Goal: Task Accomplishment & Management: Use online tool/utility

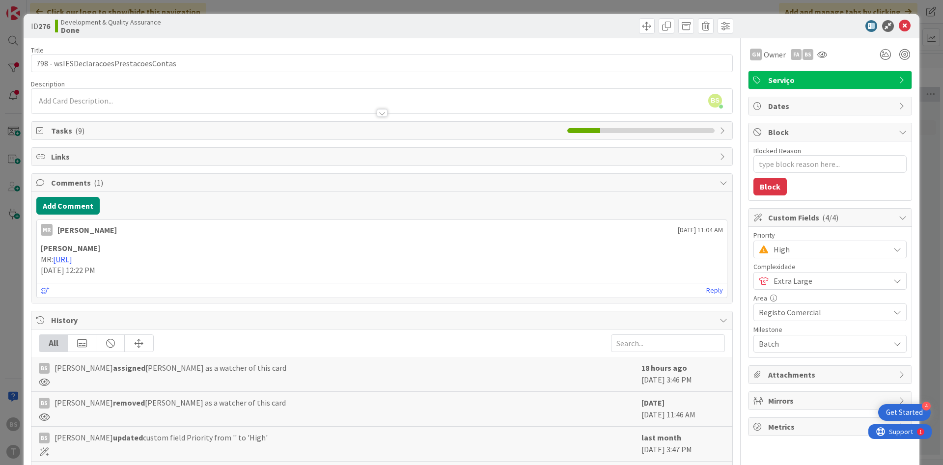
scroll to position [0, 185]
click at [88, 203] on button "Add Comment" at bounding box center [67, 206] width 63 height 18
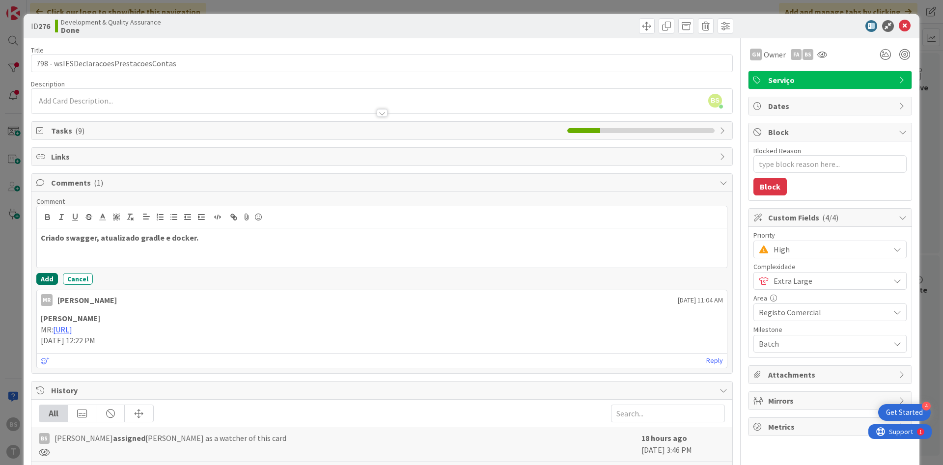
click at [49, 274] on button "Add" at bounding box center [47, 279] width 22 height 12
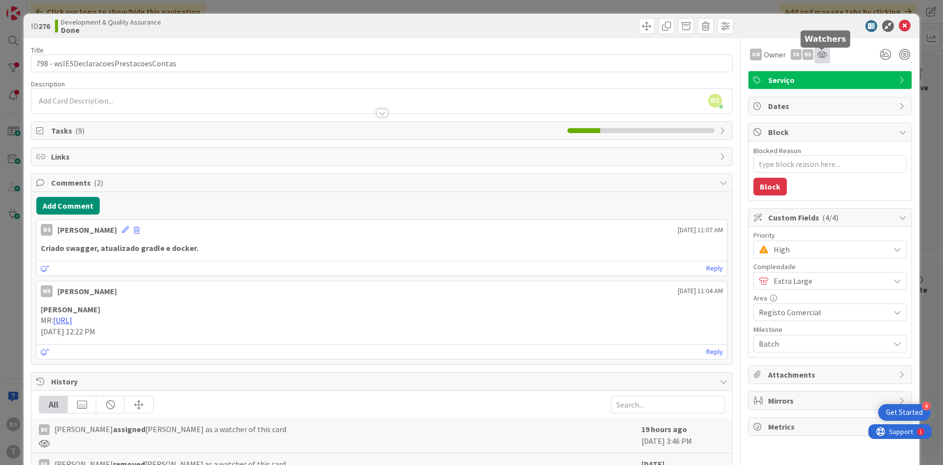
click at [826, 55] on icon at bounding box center [822, 55] width 10 height 8
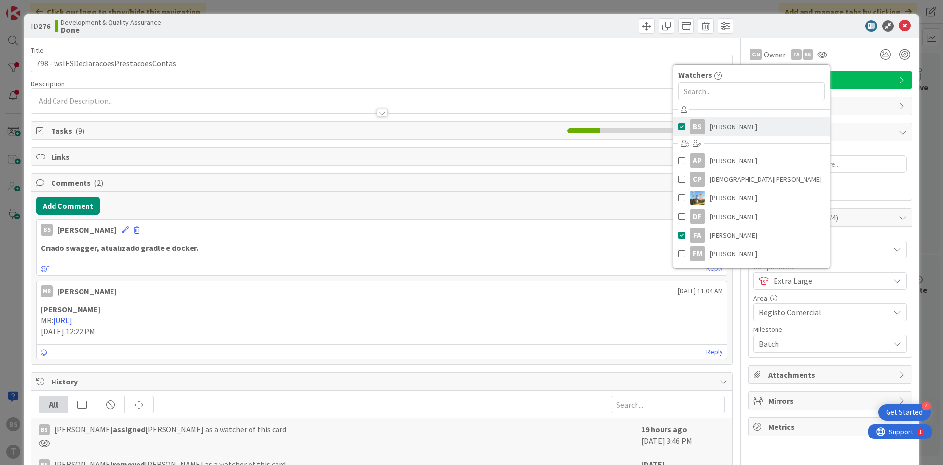
click at [723, 132] on span "[PERSON_NAME]" at bounding box center [734, 126] width 48 height 15
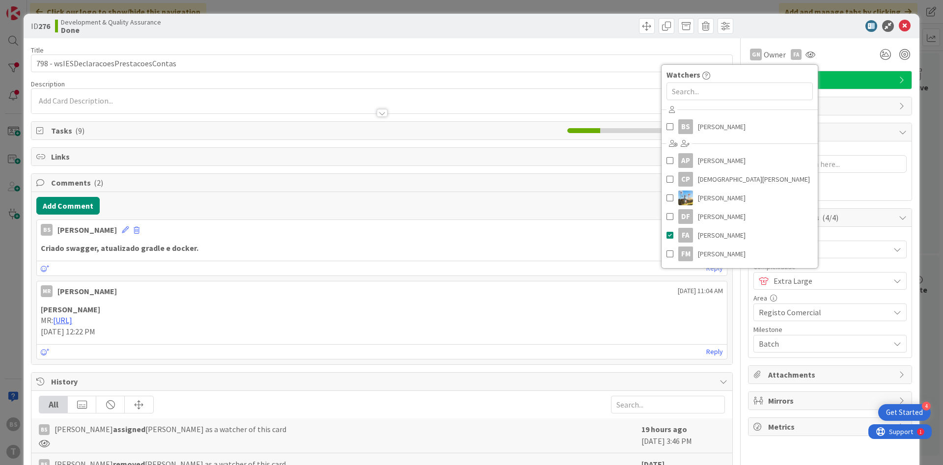
click at [848, 122] on div "GN Owner FA Watchers BS [PERSON_NAME] AP [PERSON_NAME] [PERSON_NAME] [PERSON_NA…" at bounding box center [830, 326] width 164 height 576
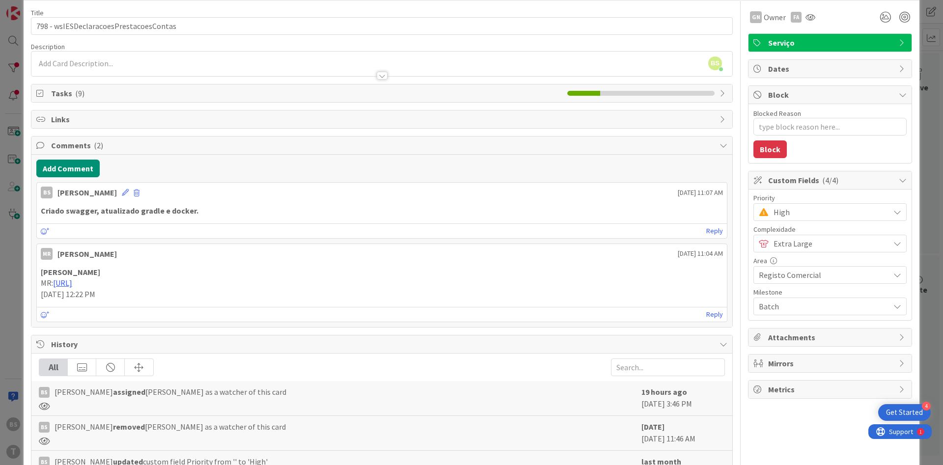
scroll to position [0, 0]
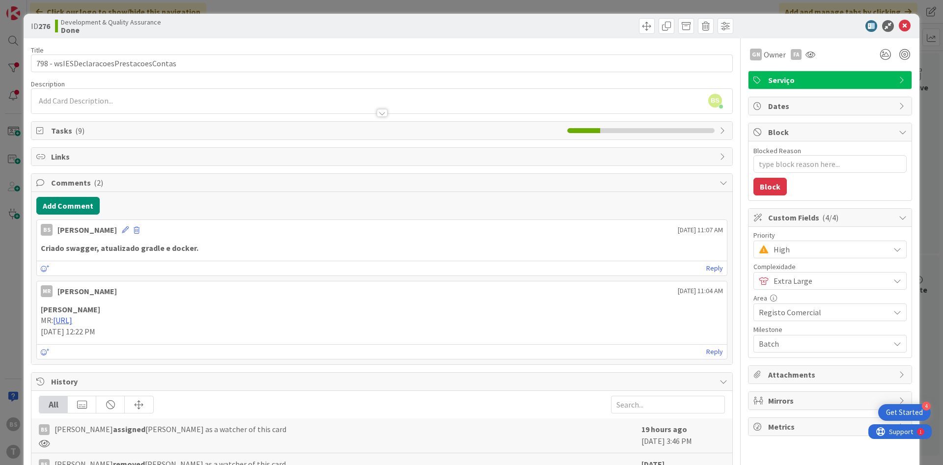
click at [800, 250] on span "High" at bounding box center [828, 250] width 111 height 14
click at [789, 289] on span "Critical" at bounding box center [844, 290] width 114 height 15
click at [909, 30] on icon at bounding box center [905, 26] width 12 height 12
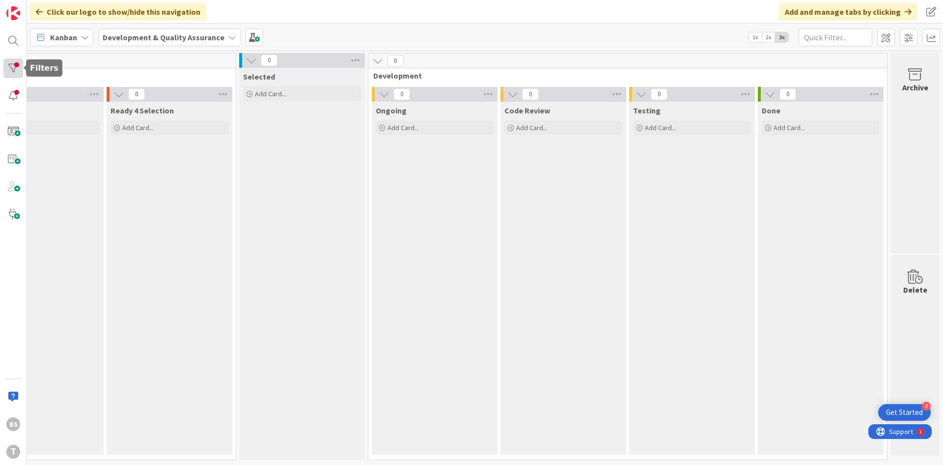
click at [5, 69] on div at bounding box center [13, 68] width 20 height 20
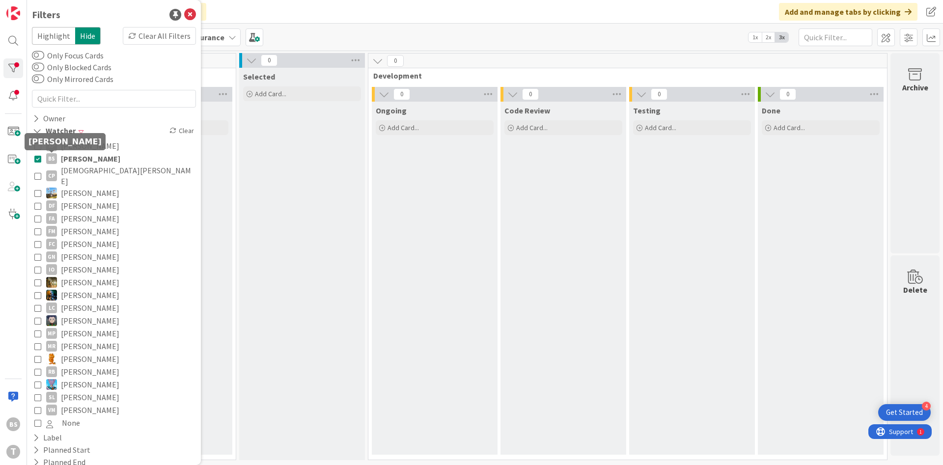
click at [32, 160] on div "AP Alceu Pimentel Filho BS Bruno Souza CP Cristiano Pires Diego Gomes DF Dora F…" at bounding box center [114, 284] width 164 height 295
click at [37, 159] on icon at bounding box center [37, 158] width 7 height 7
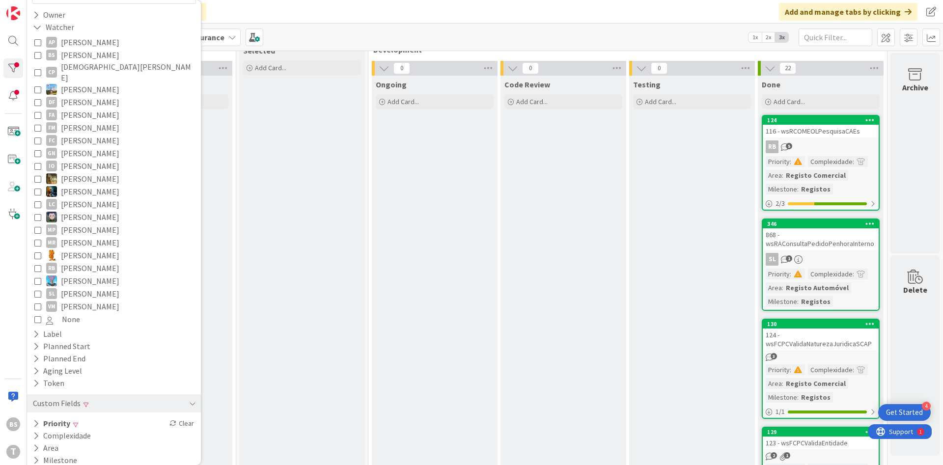
scroll to position [0, 185]
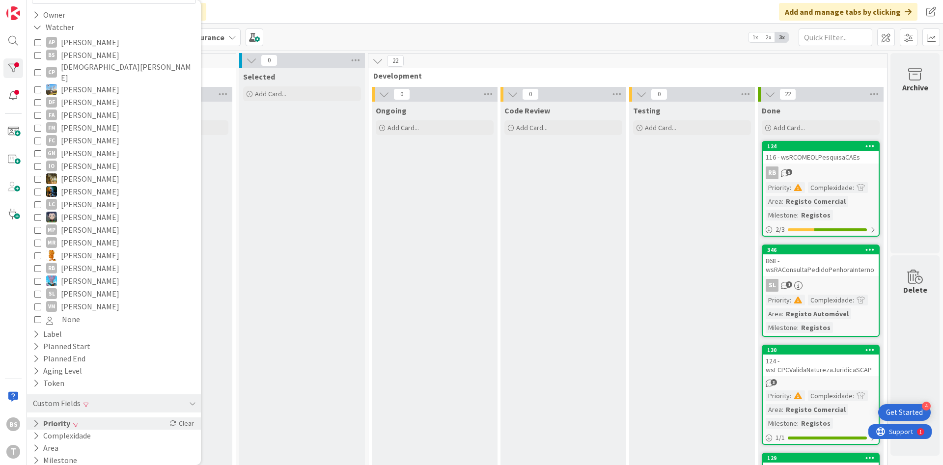
click at [124, 418] on div "Priority Clear" at bounding box center [114, 423] width 174 height 12
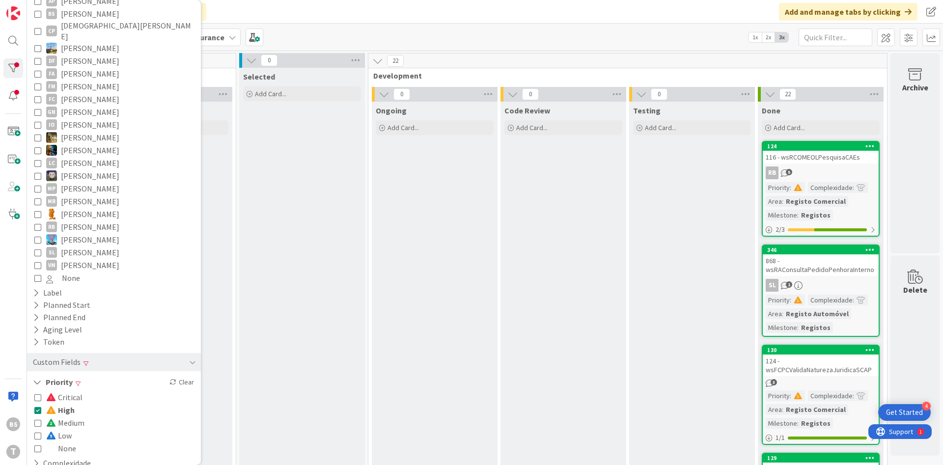
scroll to position [172, 0]
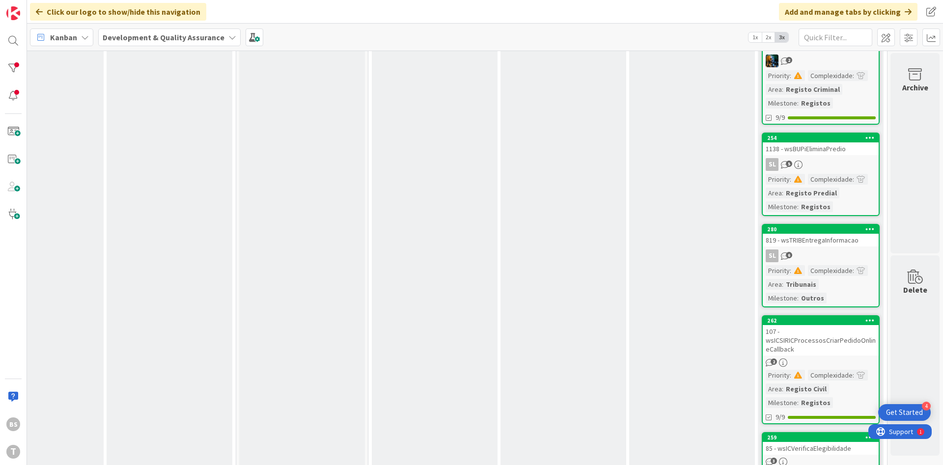
scroll to position [589, 185]
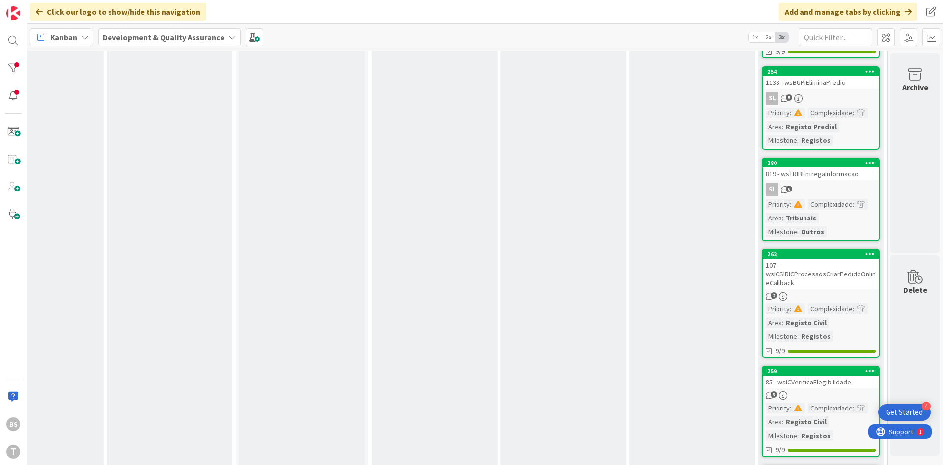
click at [828, 284] on div "107 - wsICSIRICProcessosCriarPedidoOnlineCallback" at bounding box center [821, 274] width 116 height 30
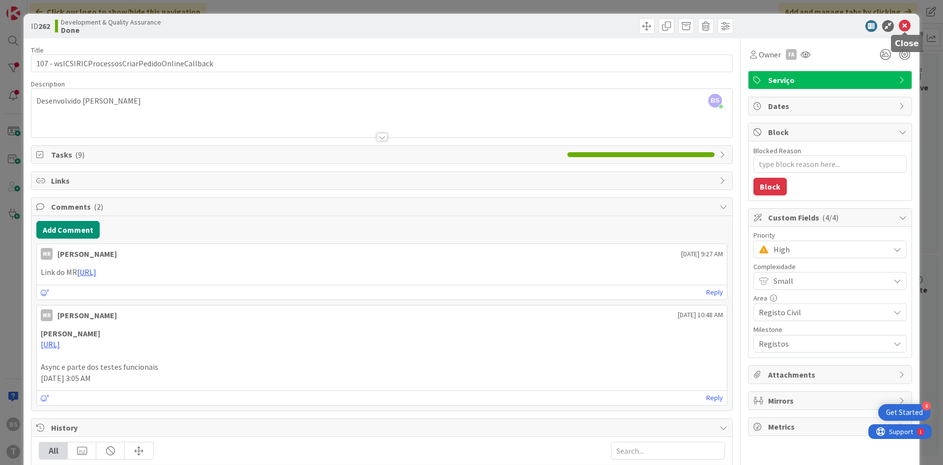
click at [907, 26] on icon at bounding box center [905, 26] width 12 height 12
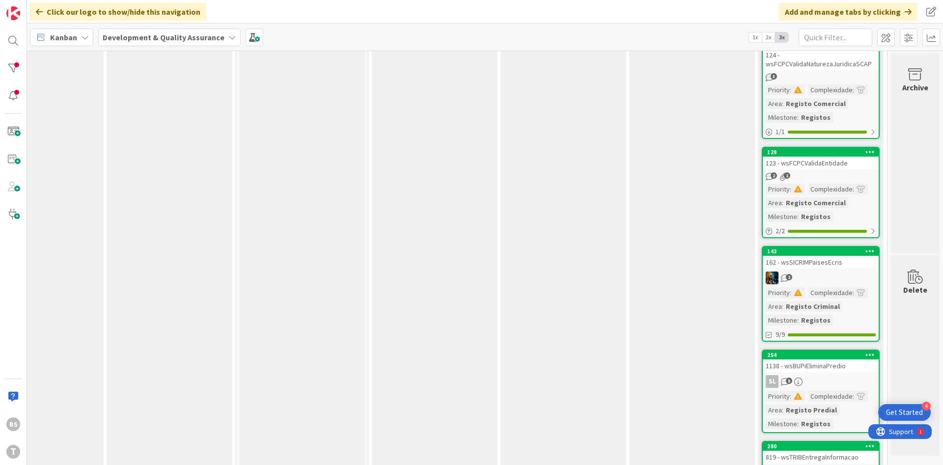
scroll to position [354, 185]
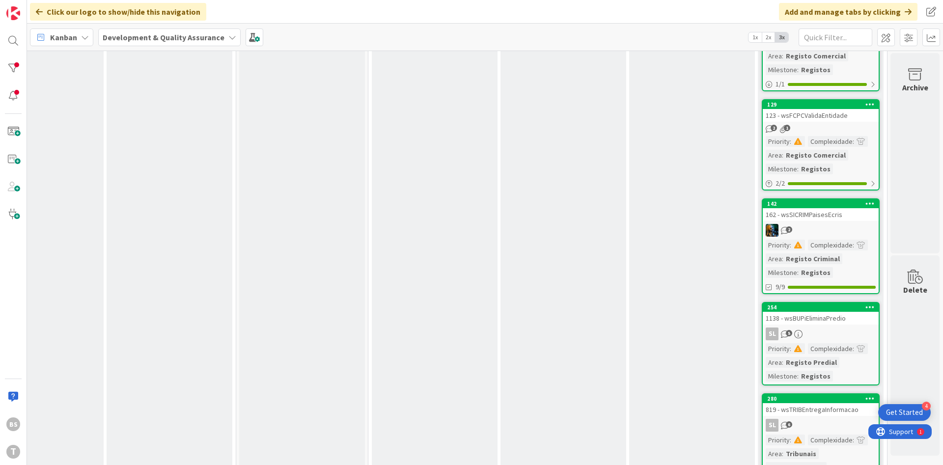
click at [821, 122] on link "129 123 - wsFCPCValidaEntidade 2 1 Priority : Complexidade : Area : Registo Com…" at bounding box center [821, 144] width 118 height 91
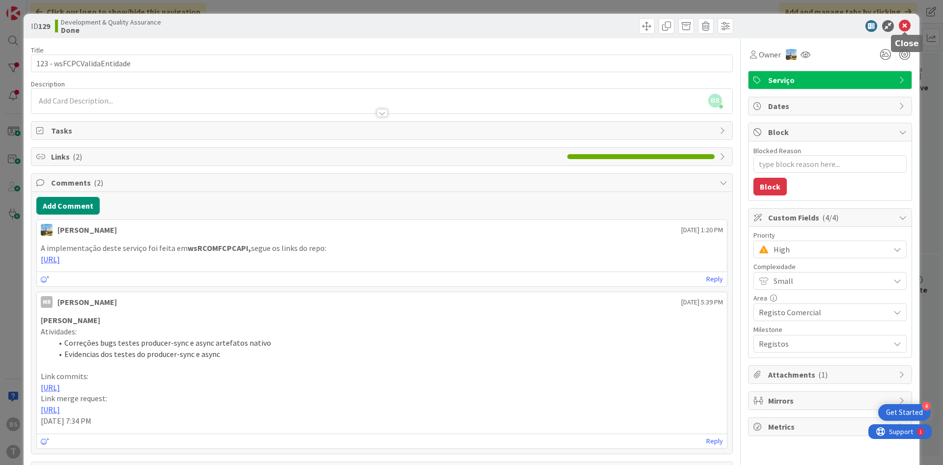
click at [903, 28] on icon at bounding box center [905, 26] width 12 height 12
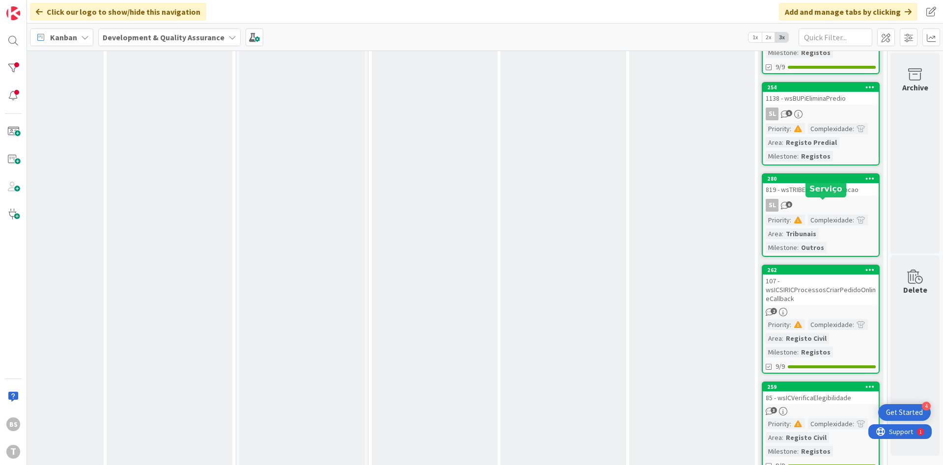
scroll to position [648, 185]
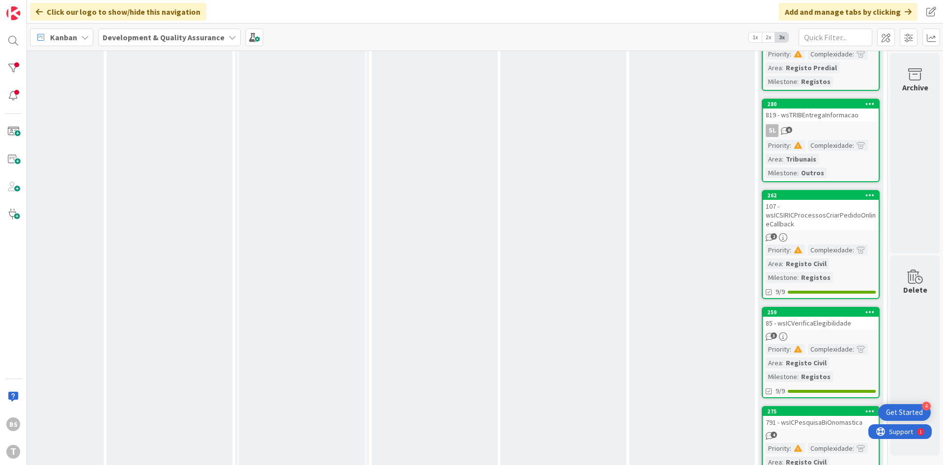
click at [814, 332] on div "3" at bounding box center [821, 336] width 116 height 8
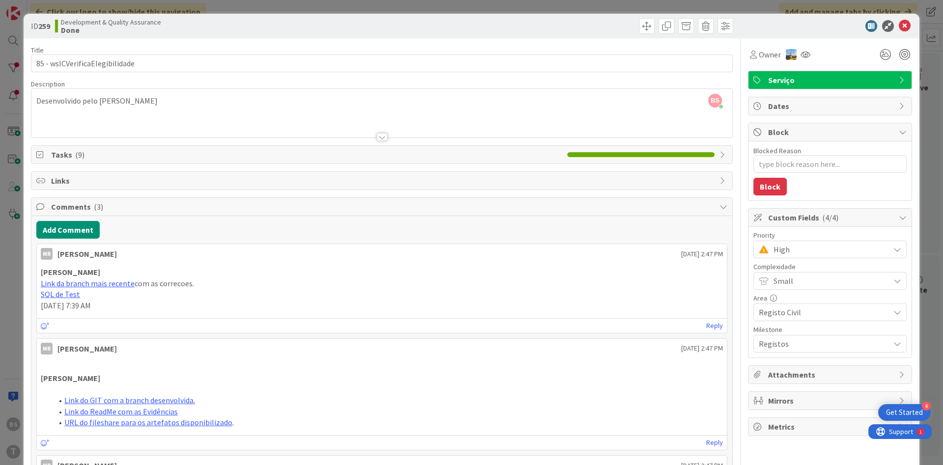
click at [816, 52] on div "Owner" at bounding box center [830, 55] width 164 height 18
click at [810, 56] on div at bounding box center [806, 55] width 16 height 18
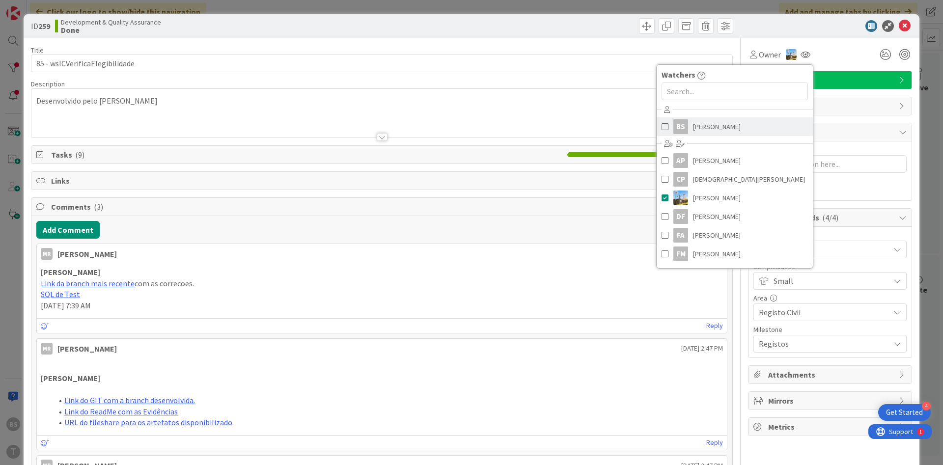
click at [726, 128] on span "[PERSON_NAME]" at bounding box center [717, 126] width 48 height 15
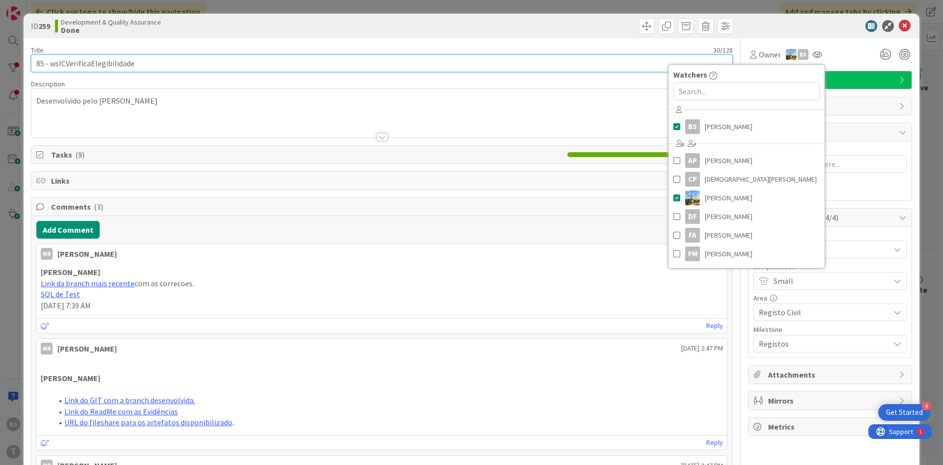
click at [115, 66] on input "85 - wsICVerificaElegibilidade" at bounding box center [382, 64] width 702 height 18
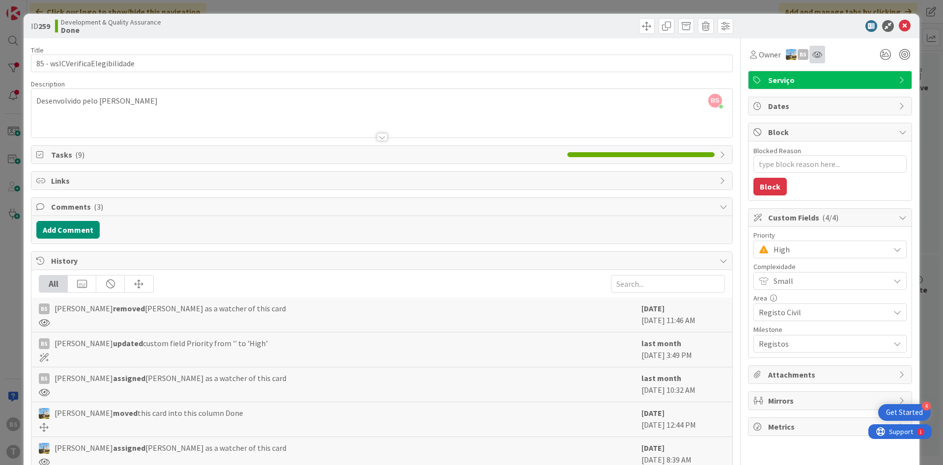
click at [817, 59] on div at bounding box center [817, 55] width 16 height 18
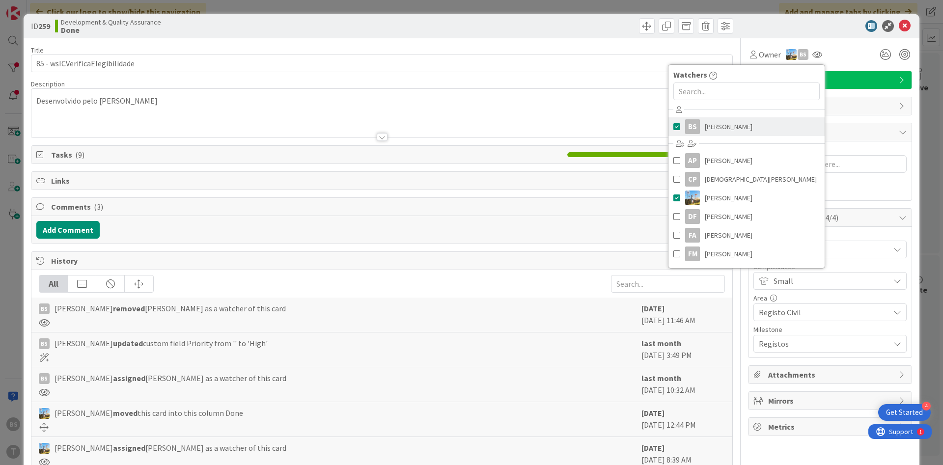
click at [769, 119] on link "BS Bruno Souza" at bounding box center [746, 126] width 156 height 19
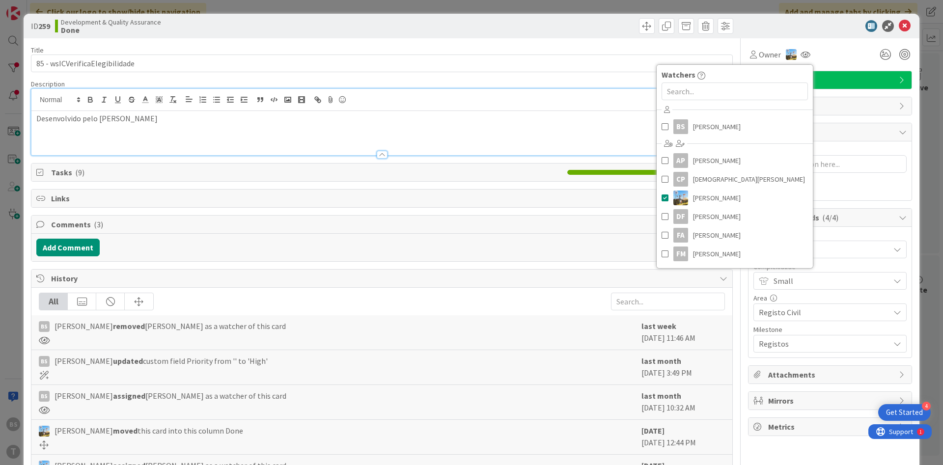
click at [572, 111] on div "Desenvolvido pelo David Andrade" at bounding box center [381, 133] width 701 height 44
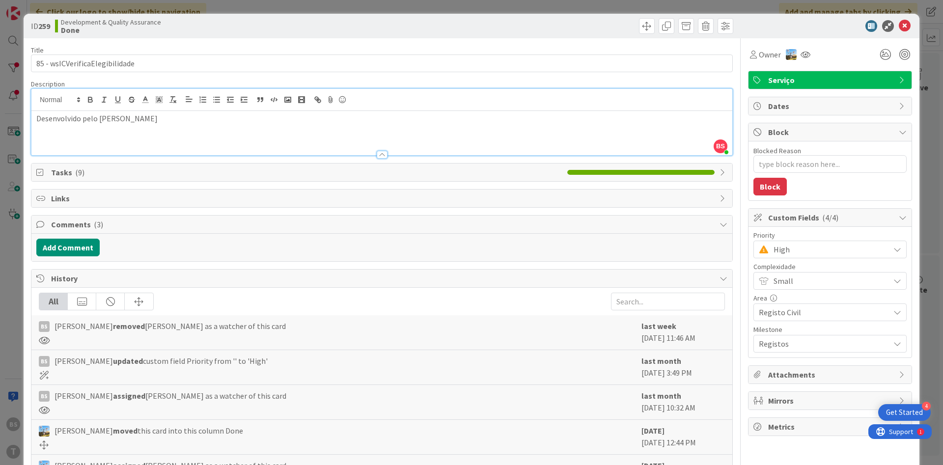
click at [797, 251] on span "High" at bounding box center [828, 250] width 111 height 14
click at [798, 288] on span "Critical" at bounding box center [844, 290] width 114 height 15
click at [193, 137] on div "Desenvolvido pelo David Andrade" at bounding box center [381, 133] width 701 height 44
click at [74, 256] on button "Add Comment" at bounding box center [67, 248] width 63 height 18
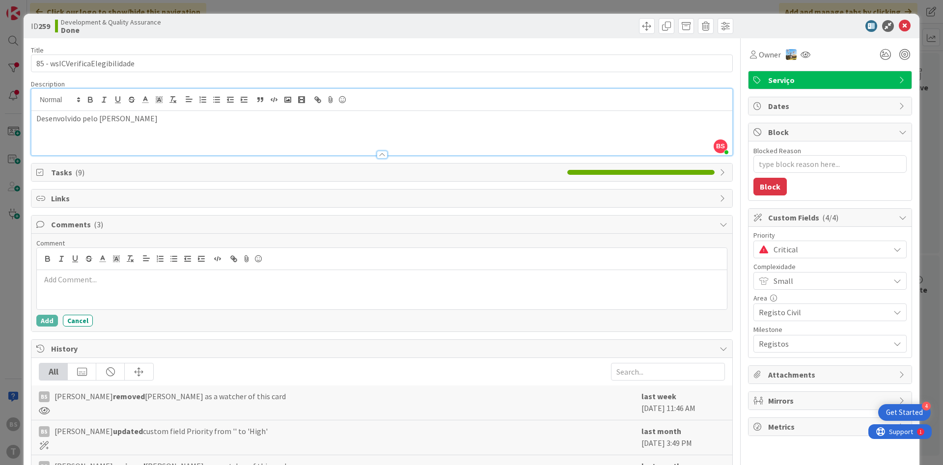
click at [119, 277] on p at bounding box center [382, 279] width 682 height 11
click at [137, 287] on div at bounding box center [382, 289] width 690 height 39
click at [204, 139] on div "Desenvolvido pelo David Andrade" at bounding box center [381, 133] width 701 height 44
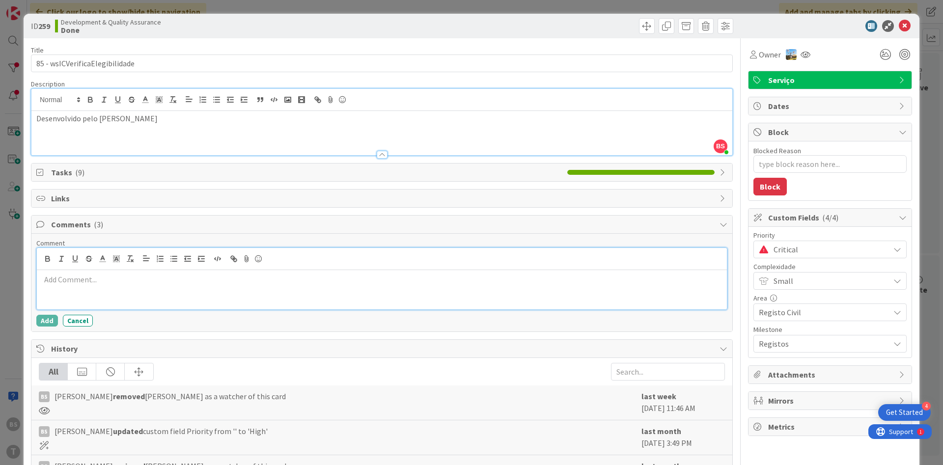
click at [96, 290] on div at bounding box center [382, 289] width 690 height 39
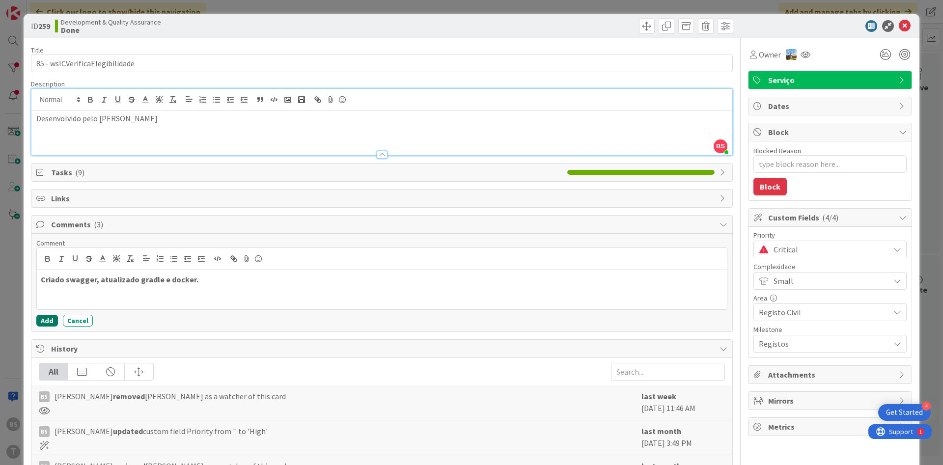
click at [50, 316] on button "Add" at bounding box center [47, 321] width 22 height 12
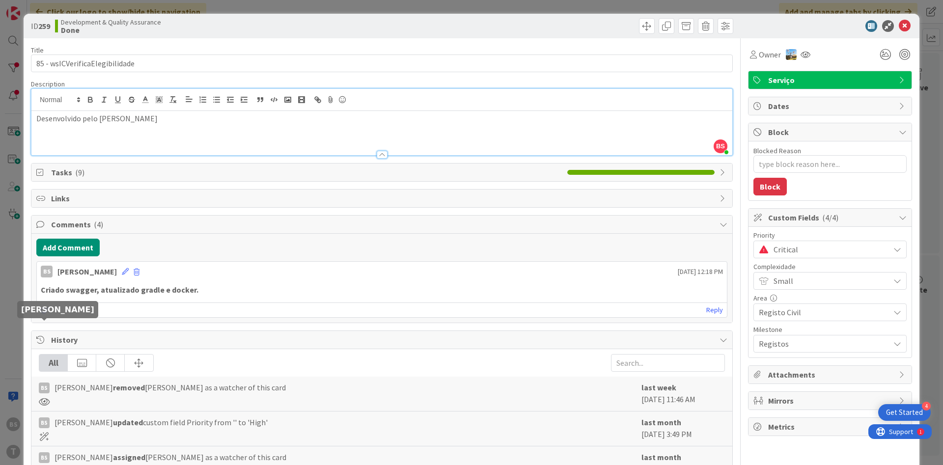
type textarea "x"
click at [904, 27] on icon at bounding box center [905, 26] width 12 height 12
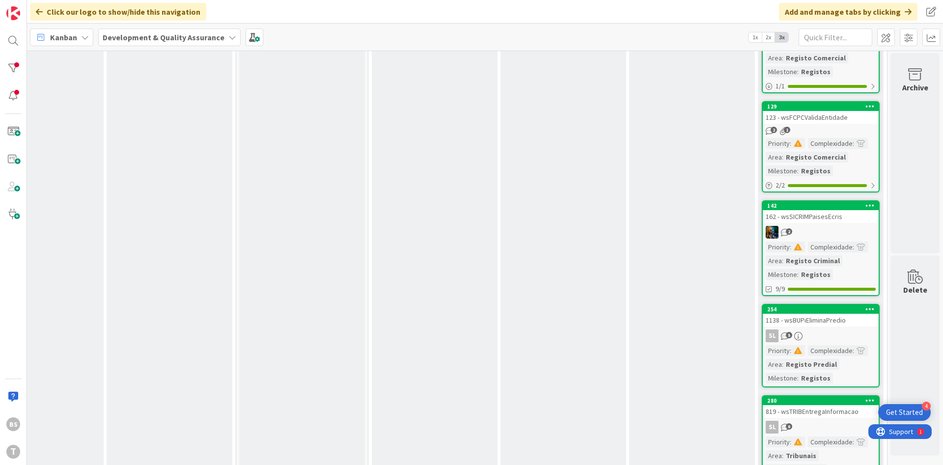
scroll to position [0, 185]
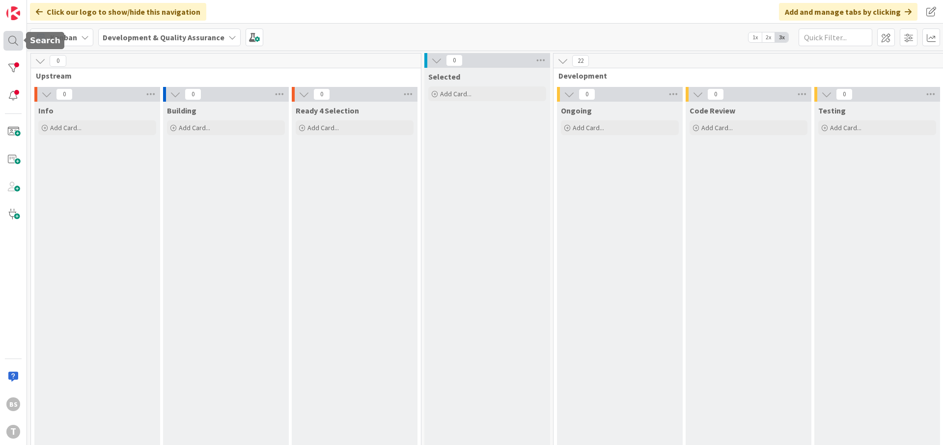
click at [17, 41] on div at bounding box center [13, 41] width 20 height 20
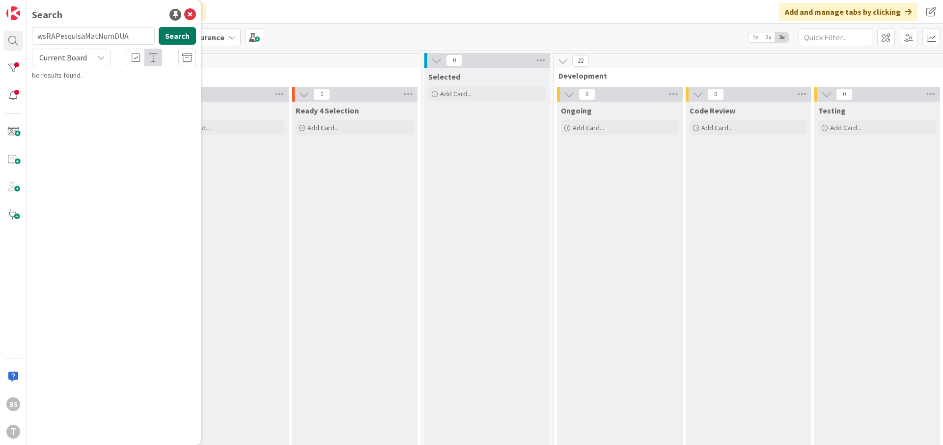
type input "wsRAPesquisaMatNumDUA"
click at [172, 33] on button "Search" at bounding box center [177, 36] width 37 height 18
click at [143, 80] on div "Development & Quality Assurance › Ongoing" at bounding box center [121, 77] width 150 height 9
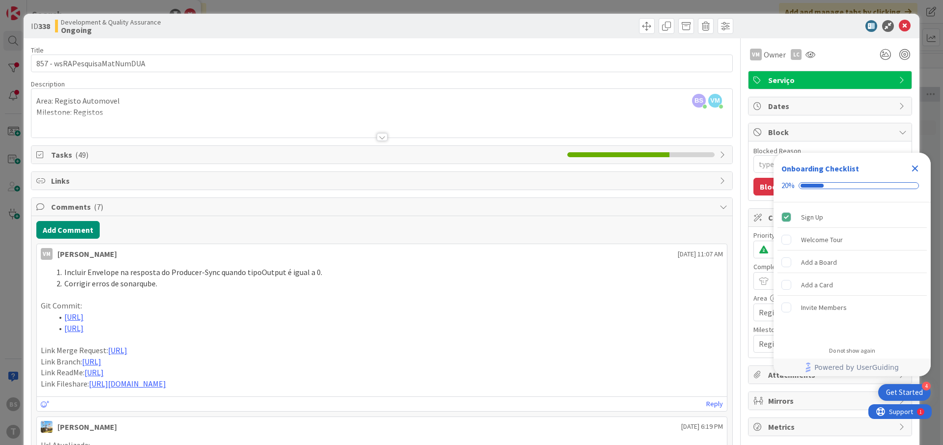
click at [383, 133] on div at bounding box center [382, 137] width 11 height 8
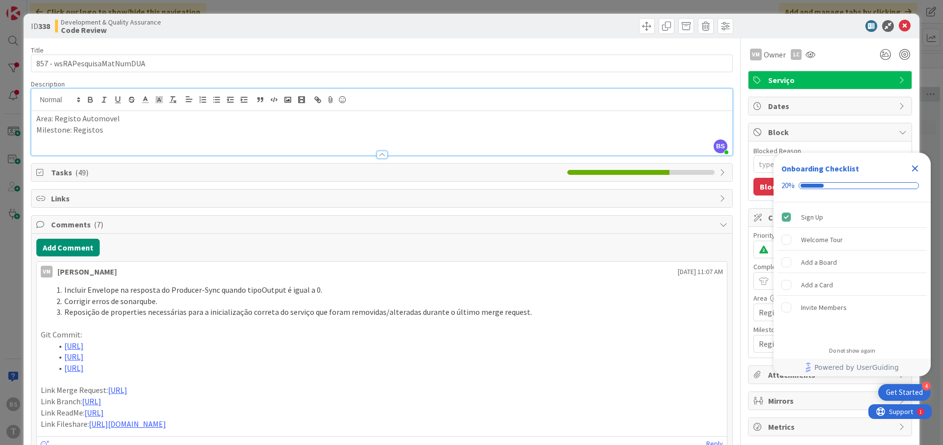
type textarea "x"
